Goal: Task Accomplishment & Management: Use online tool/utility

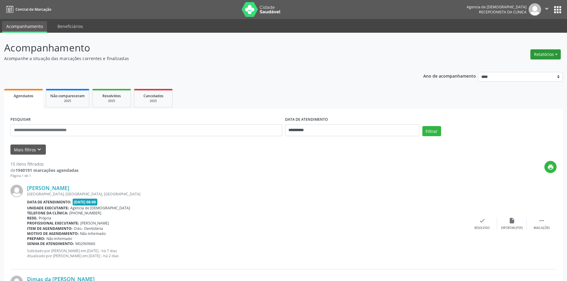
click at [550, 53] on button "Relatórios" at bounding box center [545, 54] width 30 height 10
click at [526, 64] on link "Agendamentos" at bounding box center [529, 67] width 64 height 8
select select "*"
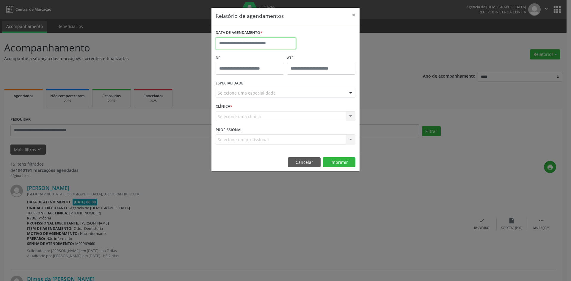
click at [255, 38] on input "text" at bounding box center [256, 43] width 80 height 12
click at [233, 87] on span "6" at bounding box center [235, 87] width 12 height 12
type input "**********"
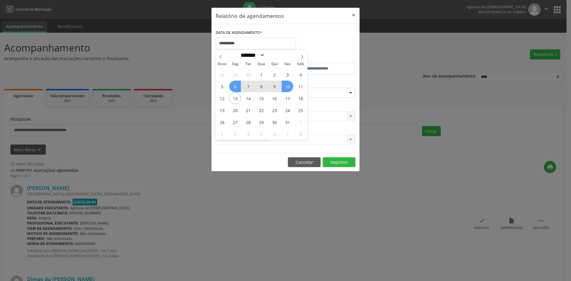
click at [286, 83] on span "10" at bounding box center [288, 87] width 12 height 12
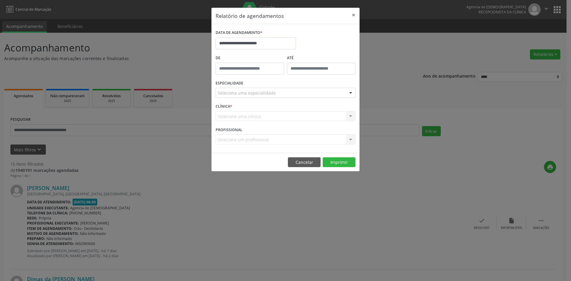
click at [286, 94] on div "Seleciona uma especialidade" at bounding box center [286, 93] width 140 height 10
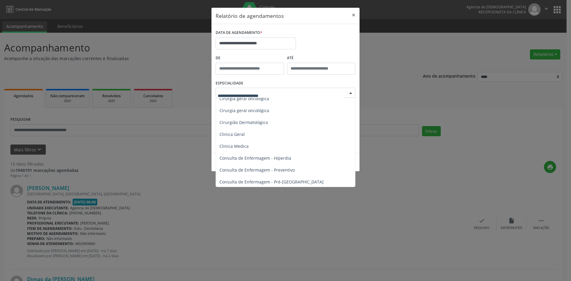
scroll to position [178, 0]
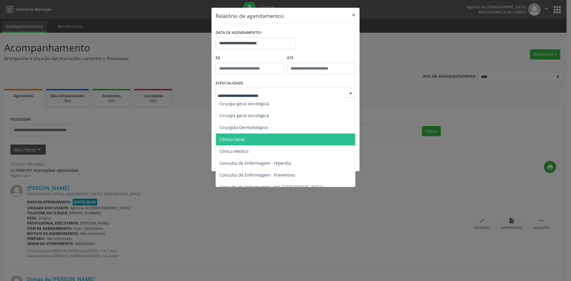
click at [249, 137] on span "Clinica Geral" at bounding box center [286, 140] width 140 height 12
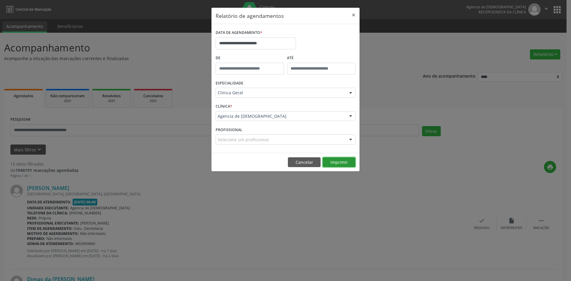
click at [337, 162] on button "Imprimir" at bounding box center [339, 162] width 33 height 10
